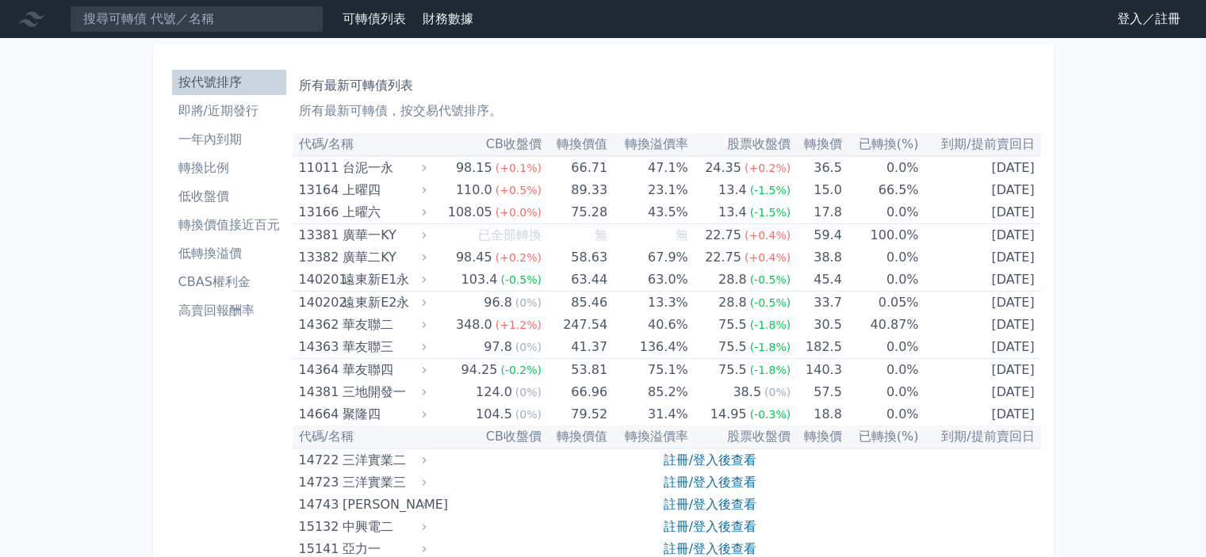
click at [1144, 21] on link "登入／註冊" at bounding box center [1148, 18] width 89 height 25
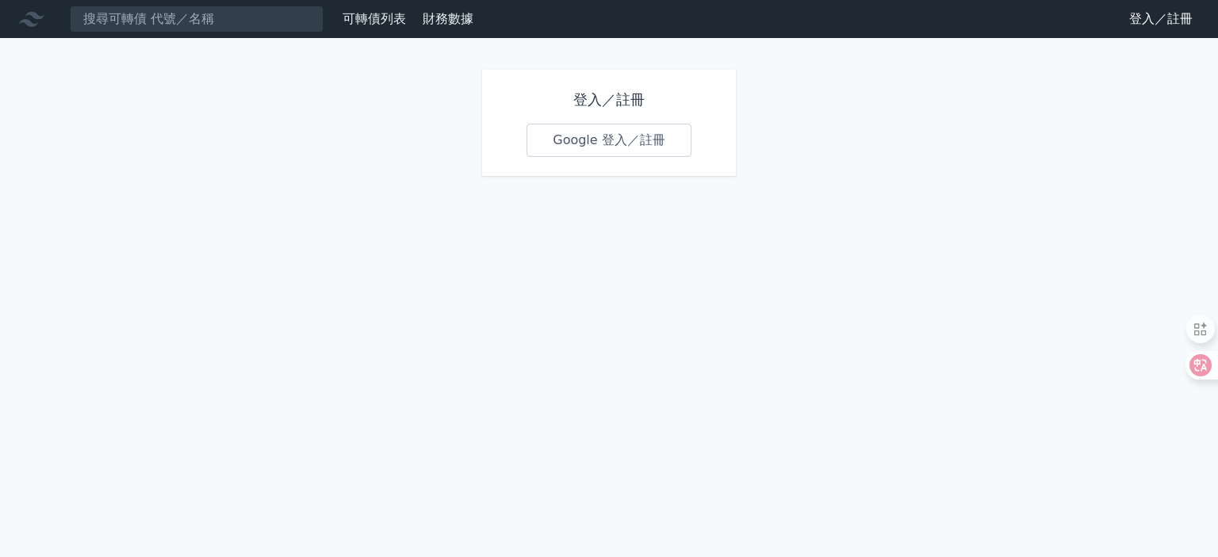
click at [611, 136] on link "Google 登入／註冊" at bounding box center [608, 140] width 165 height 33
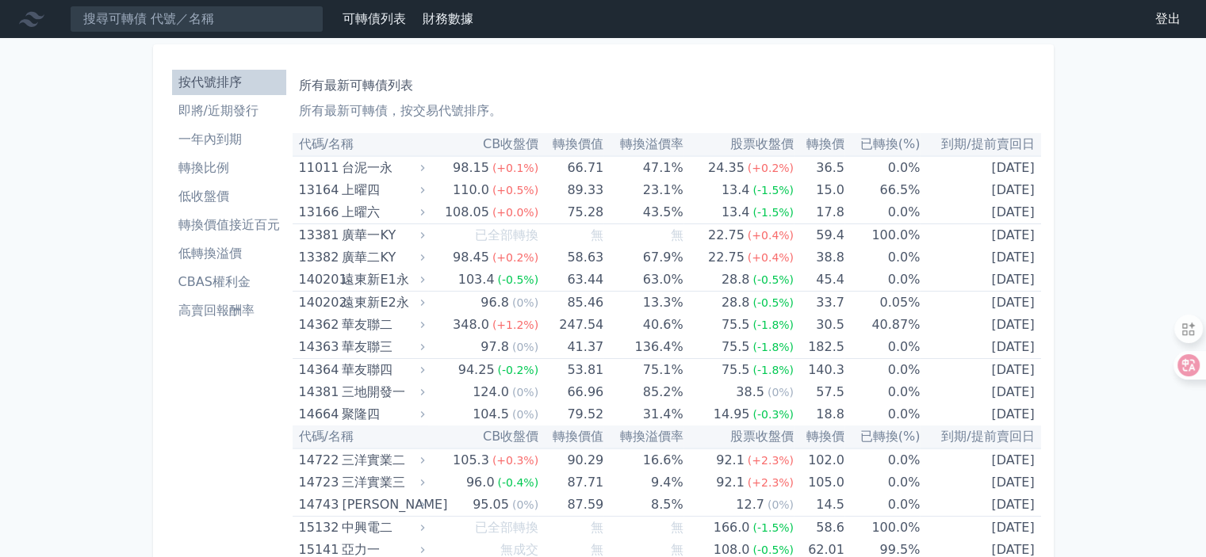
click at [216, 260] on li "低轉換溢價" at bounding box center [229, 253] width 114 height 19
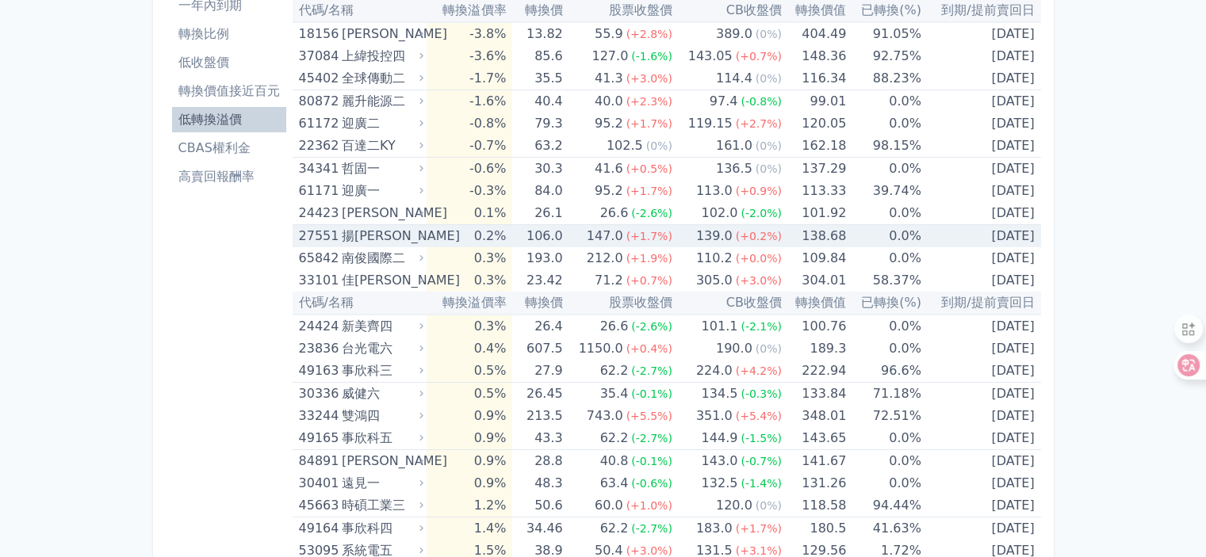
scroll to position [159, 0]
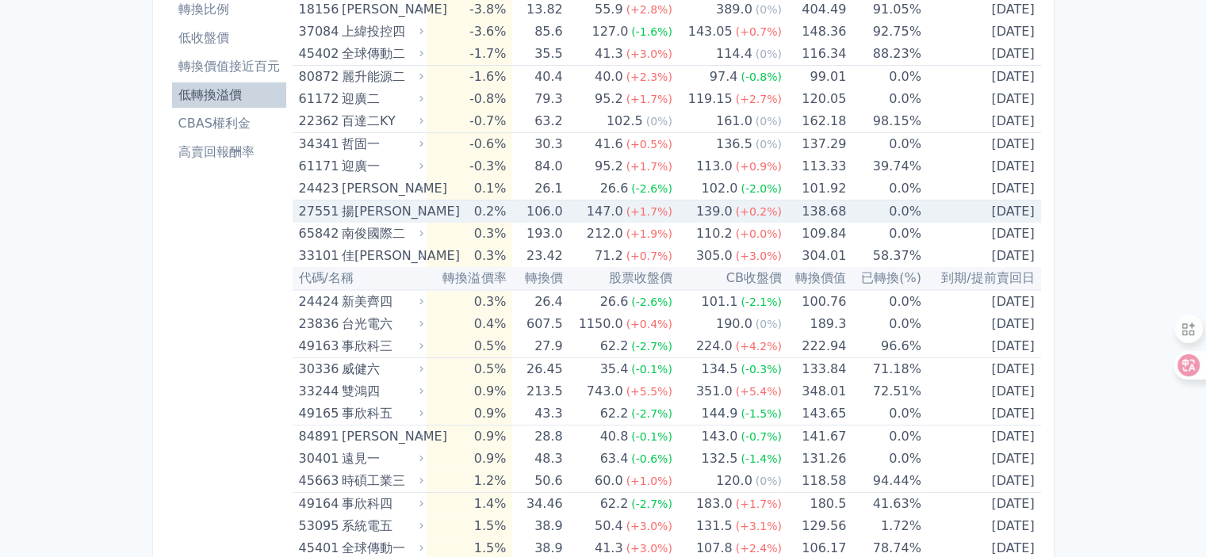
click at [351, 212] on div "揚[PERSON_NAME]" at bounding box center [381, 212] width 78 height 22
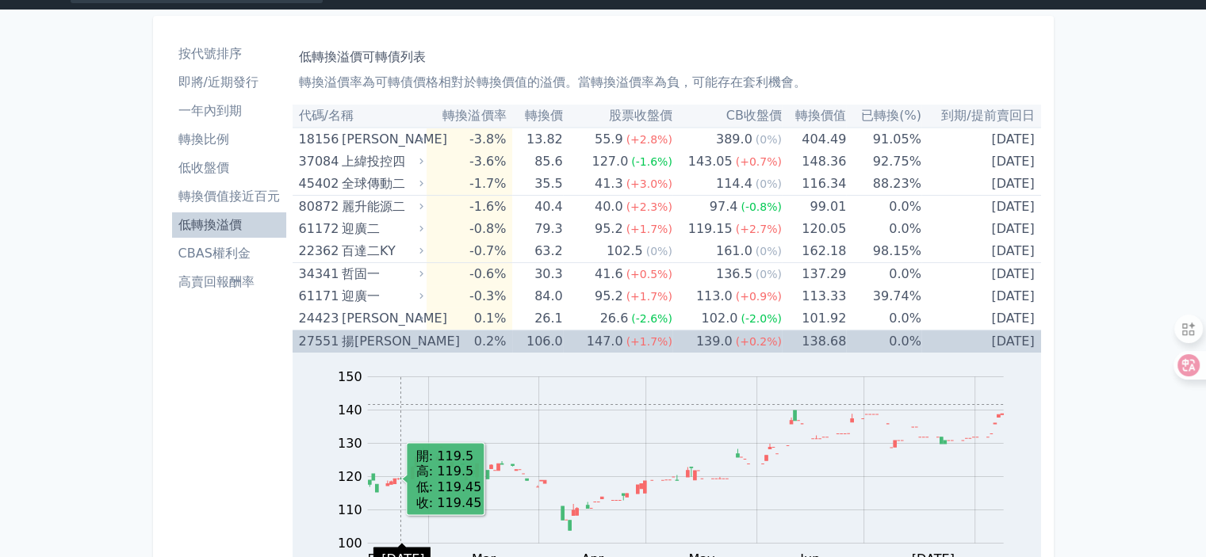
scroll to position [0, 0]
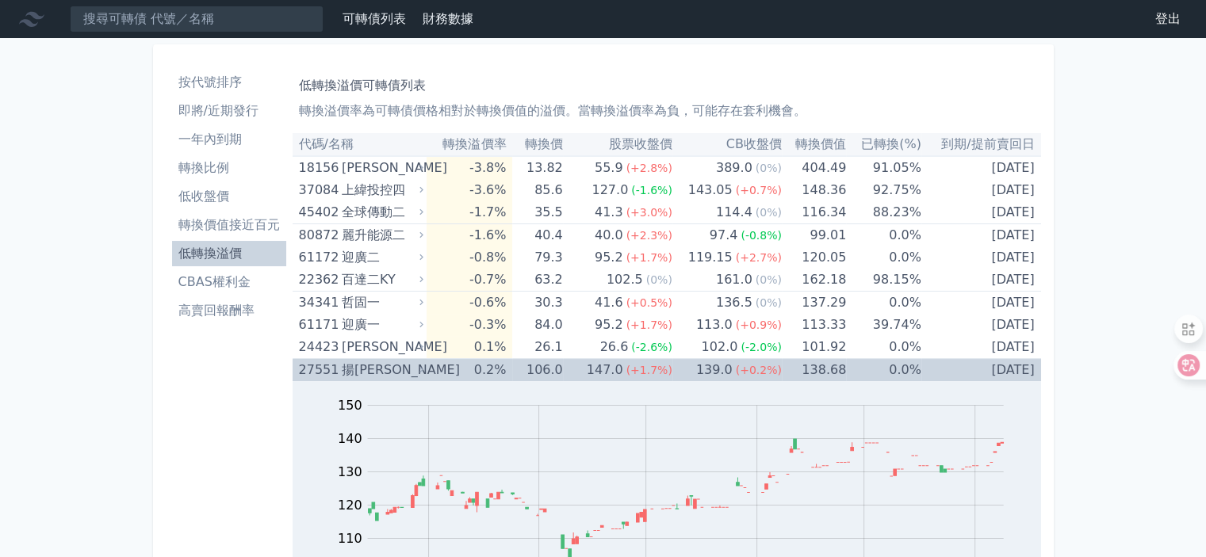
click at [362, 365] on div "揚[PERSON_NAME]" at bounding box center [381, 370] width 78 height 22
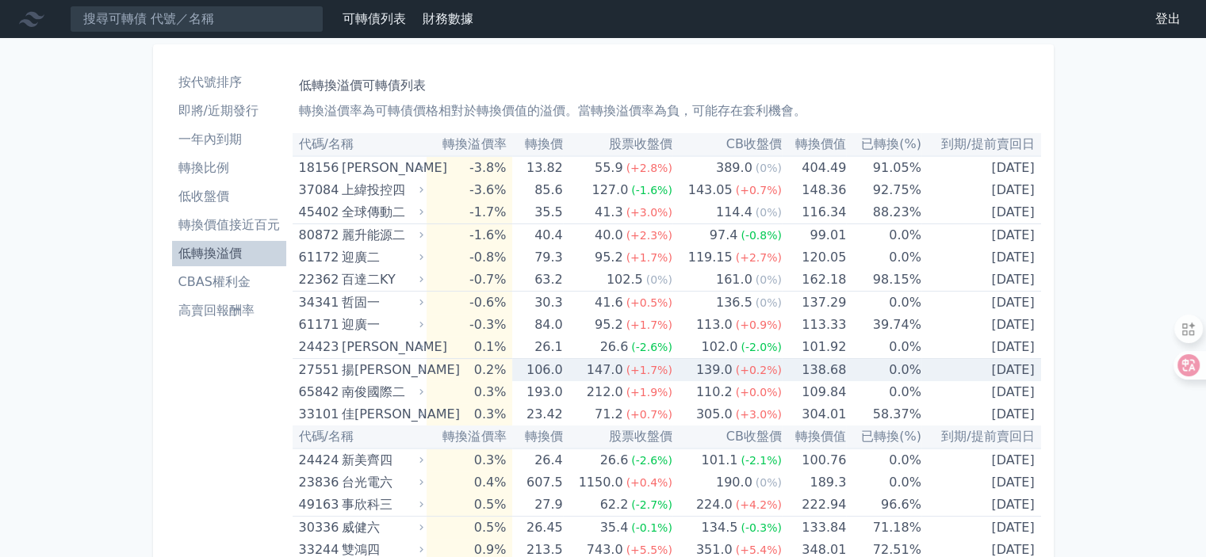
click at [362, 365] on div "揚[PERSON_NAME]" at bounding box center [381, 370] width 78 height 22
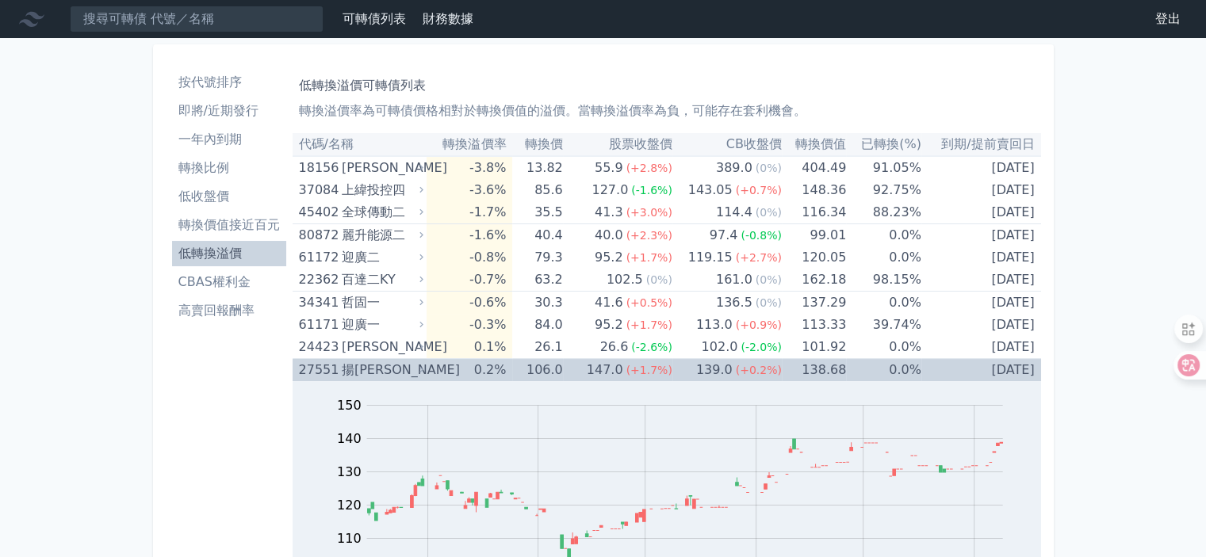
click at [363, 366] on div "揚[PERSON_NAME]" at bounding box center [381, 370] width 78 height 22
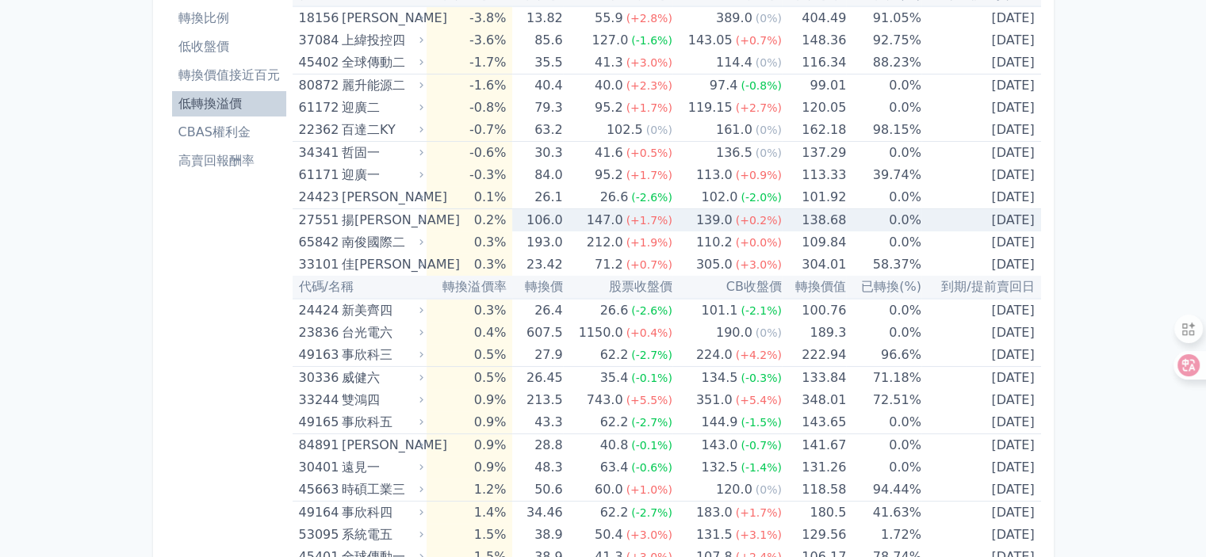
scroll to position [159, 0]
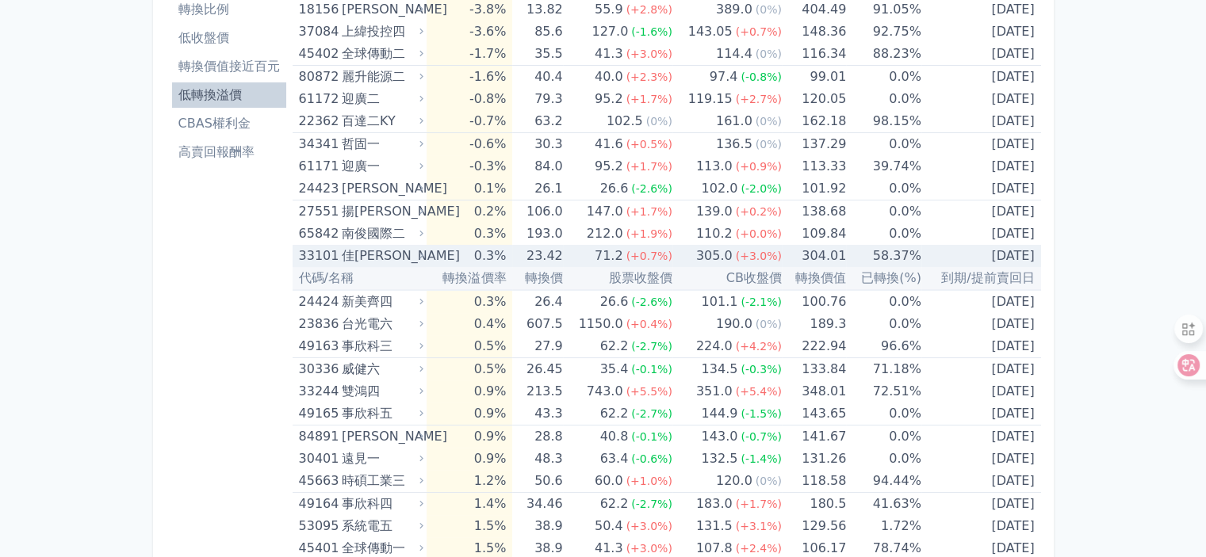
click at [355, 258] on div "佳[PERSON_NAME]" at bounding box center [381, 256] width 78 height 22
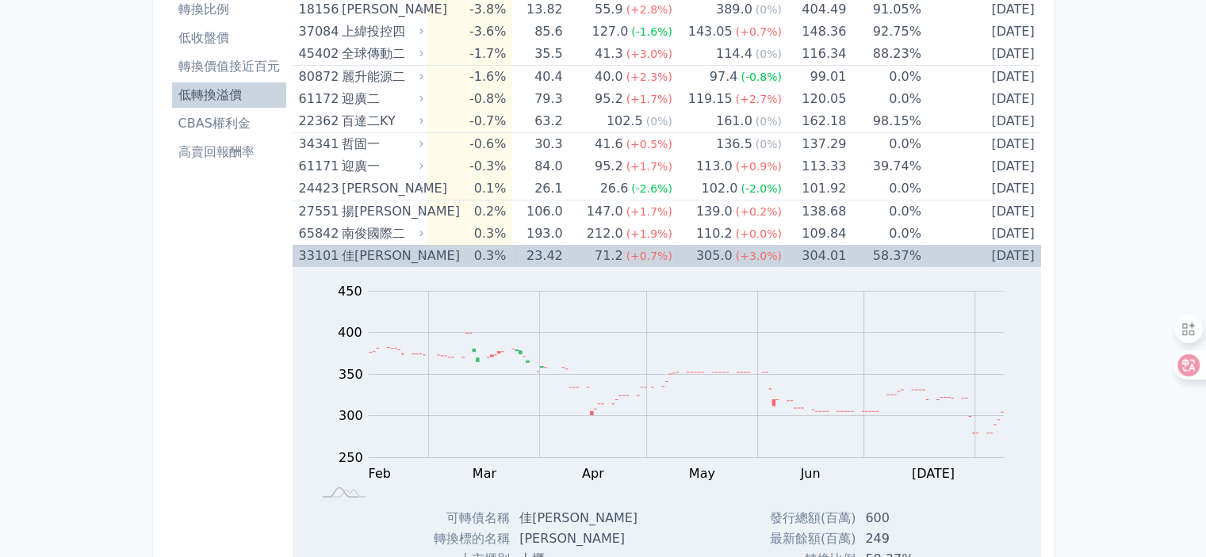
click at [355, 258] on div "佳[PERSON_NAME]" at bounding box center [381, 256] width 78 height 22
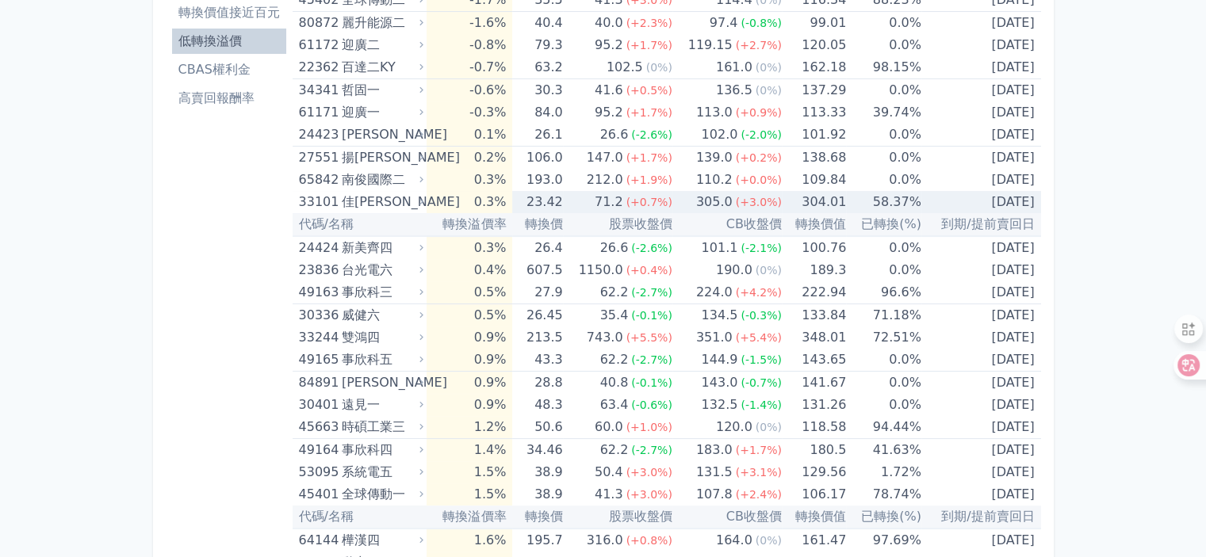
scroll to position [238, 0]
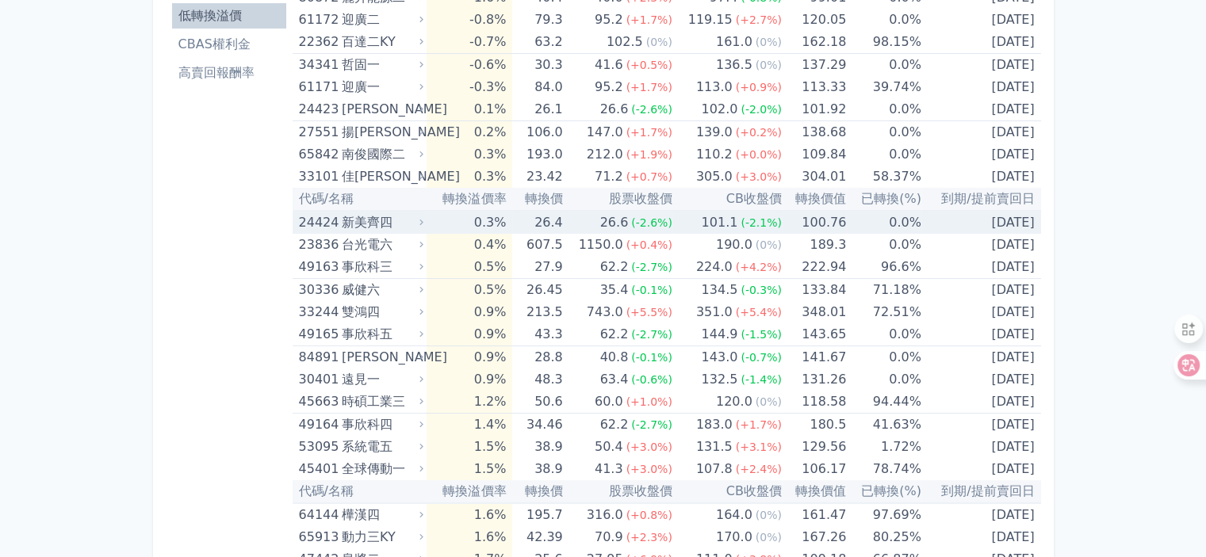
click at [362, 220] on div "新美齊四" at bounding box center [381, 223] width 78 height 22
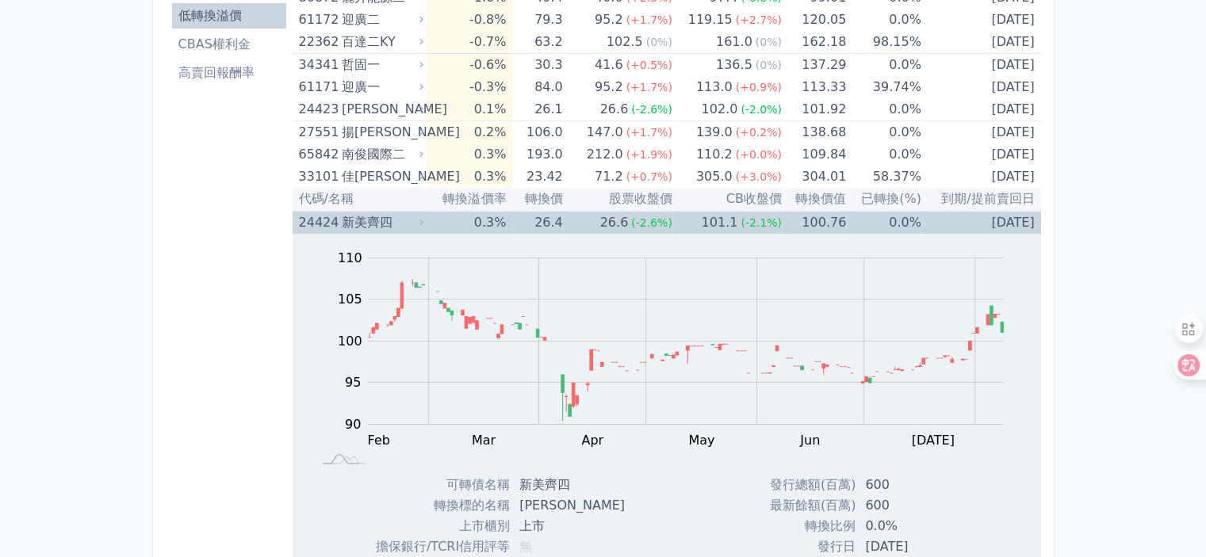
click at [360, 221] on div "新美齊四" at bounding box center [381, 223] width 78 height 22
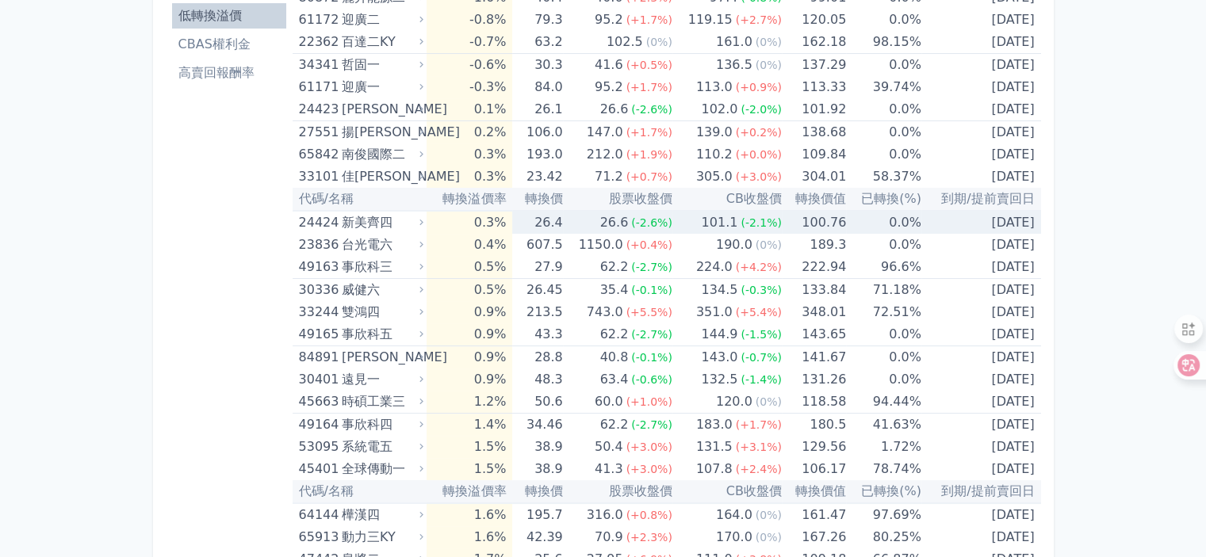
click at [360, 221] on div "新美齊四" at bounding box center [381, 223] width 78 height 22
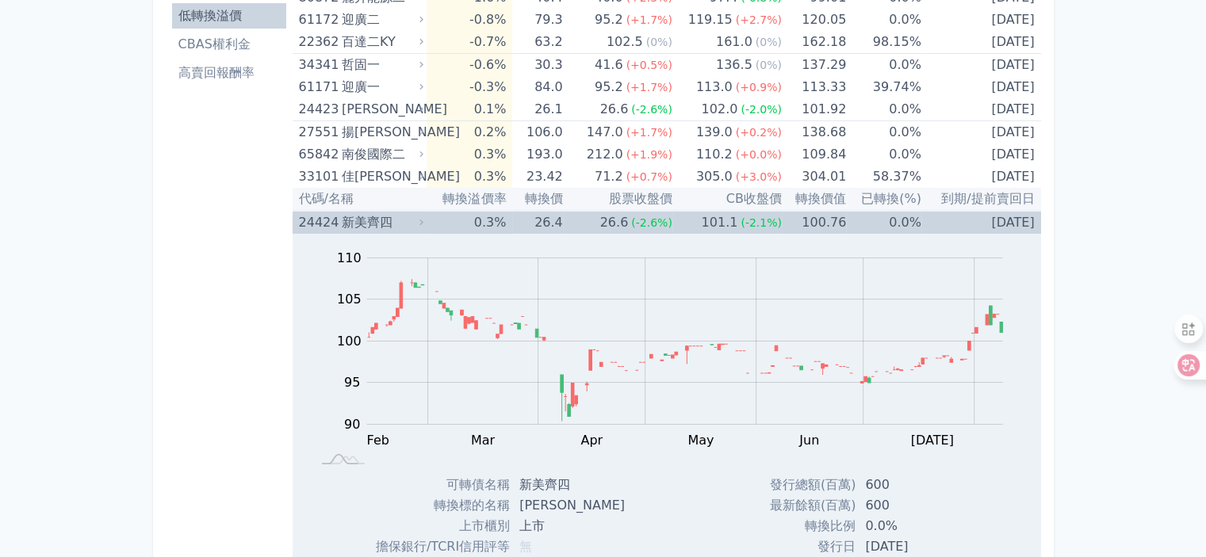
click at [371, 224] on div "新美齊四" at bounding box center [381, 223] width 78 height 22
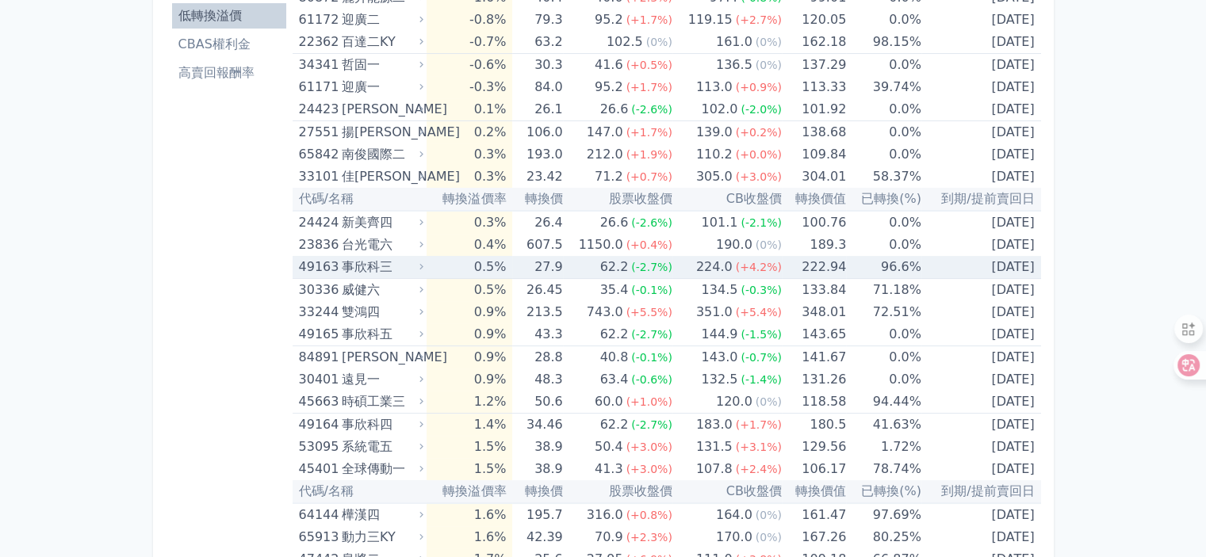
click at [362, 267] on div "事欣科三" at bounding box center [381, 267] width 78 height 22
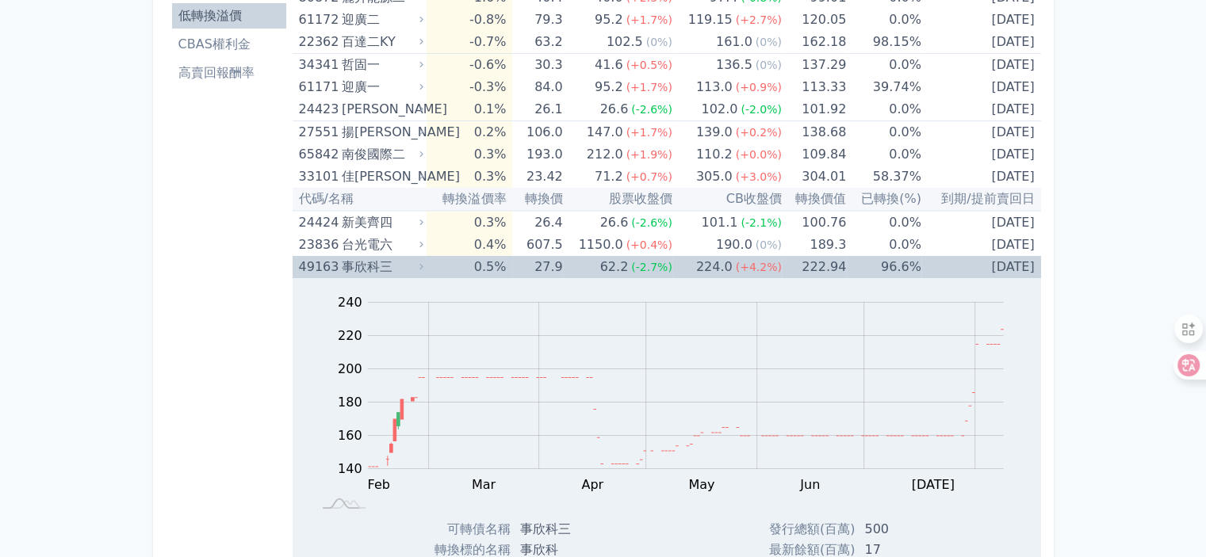
click at [362, 267] on div "事欣科三" at bounding box center [381, 267] width 78 height 22
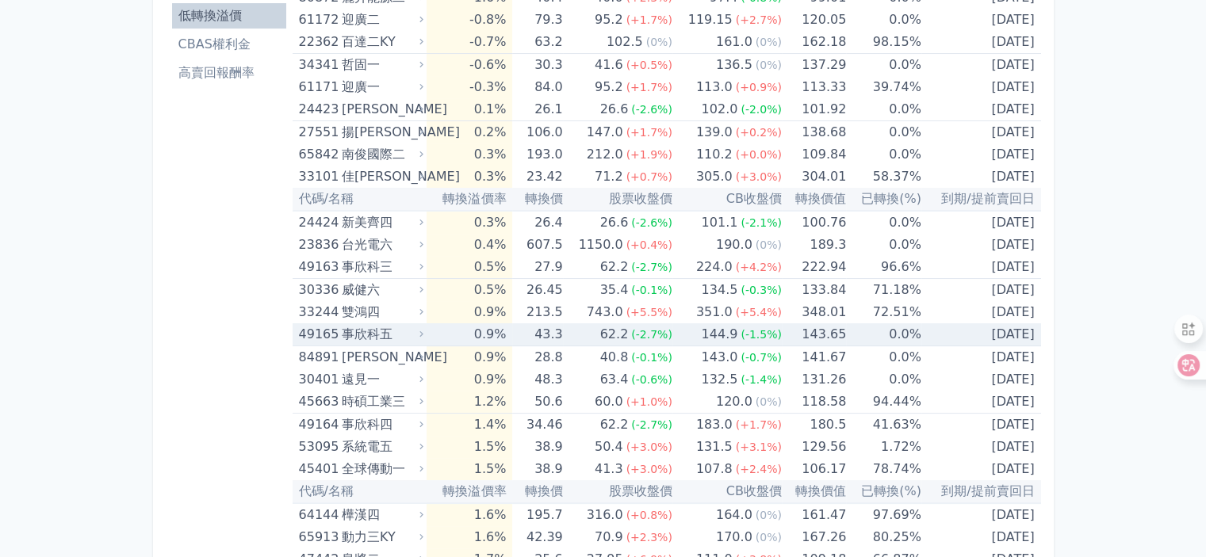
click at [371, 335] on div "事欣科五" at bounding box center [381, 334] width 78 height 22
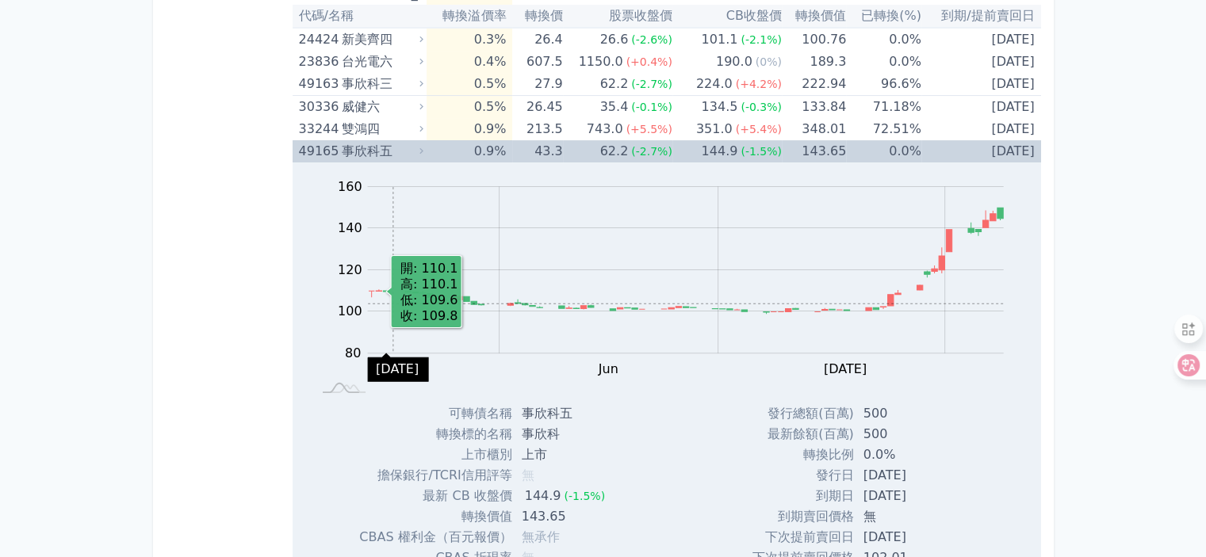
scroll to position [396, 0]
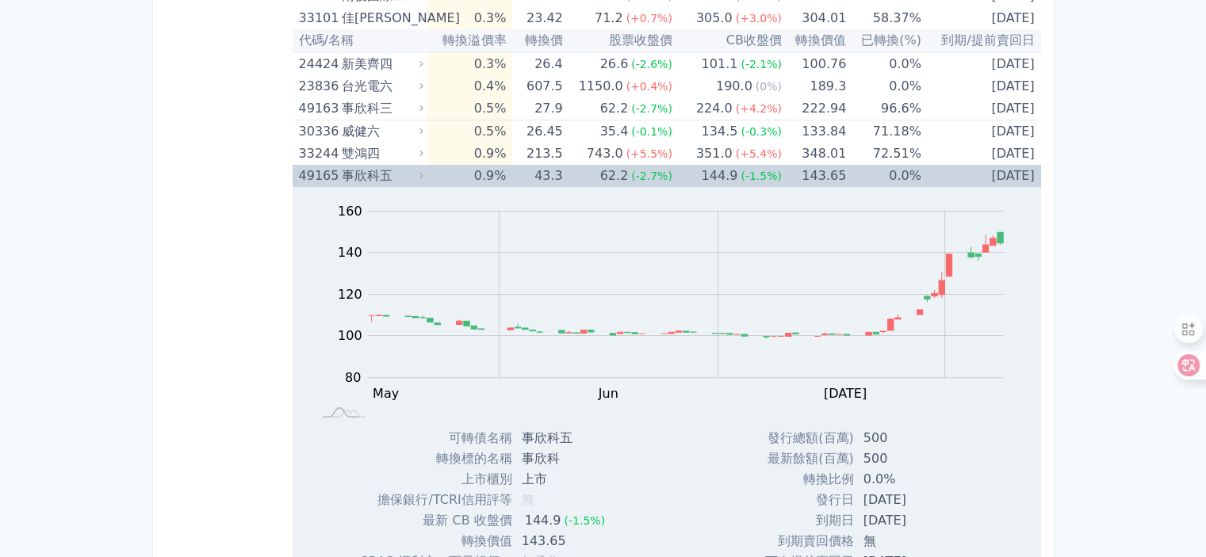
click at [362, 173] on div "事欣科五" at bounding box center [381, 176] width 78 height 22
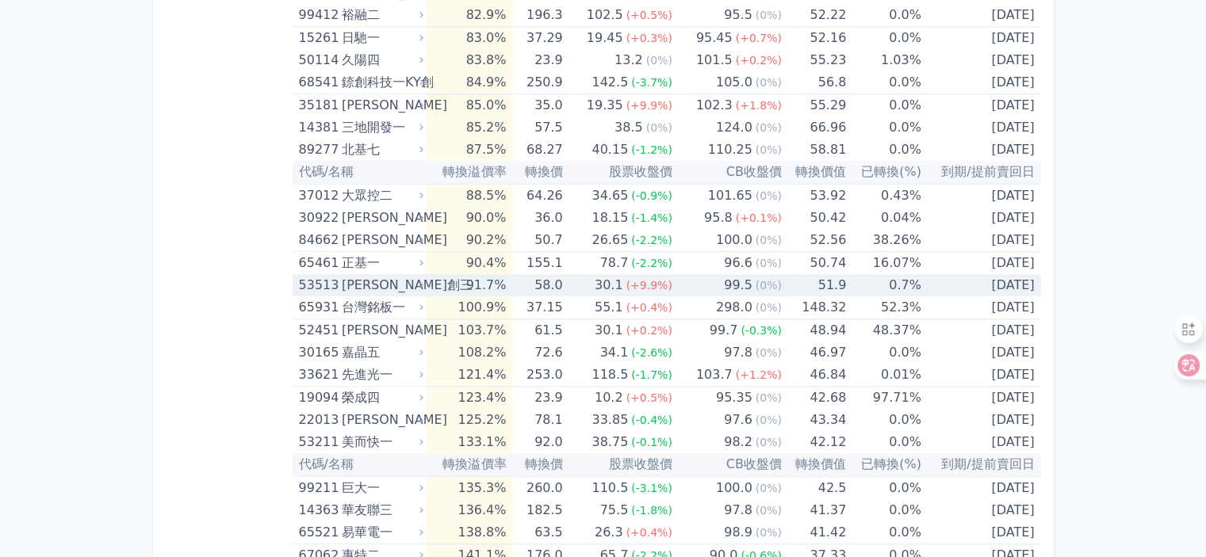
scroll to position [7565, 0]
